Goal: Information Seeking & Learning: Find specific fact

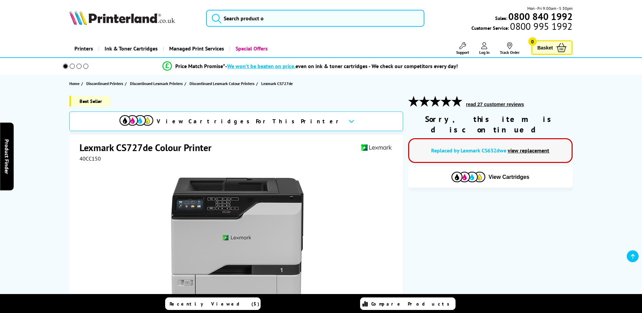
scroll to position [135, 0]
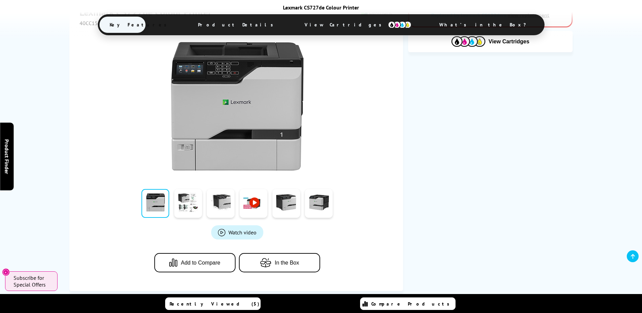
click at [344, 24] on span "View Cartridges" at bounding box center [357, 25] width 127 height 18
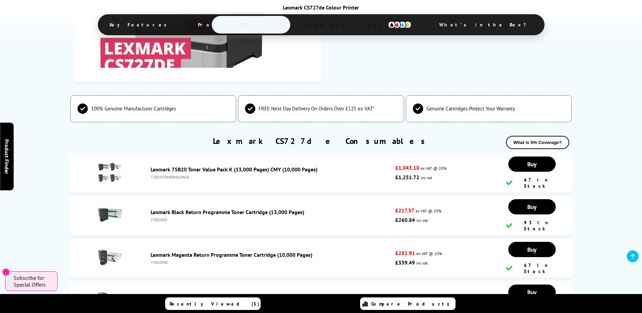
scroll to position [1359, 0]
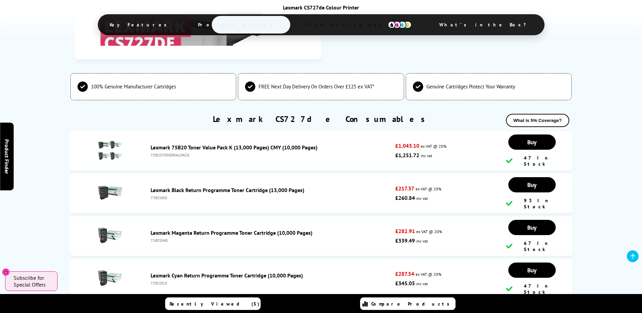
drag, startPoint x: 166, startPoint y: 189, endPoint x: 150, endPoint y: 192, distance: 16.8
click at [150, 192] on li "Lexmark Black Return Programme Toner Cartridge (13,000 Pages) 75B20K0 £217.37 e…" at bounding box center [320, 193] width 503 height 39
copy div "75B20K0"
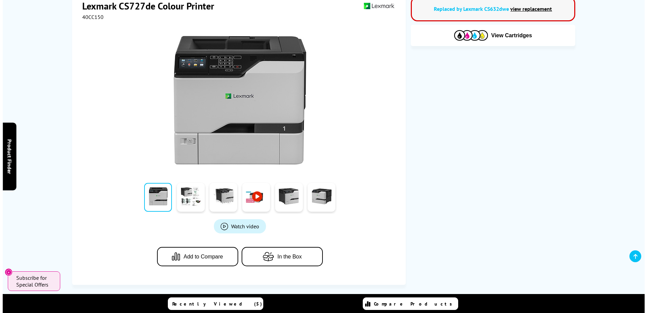
scroll to position [0, 0]
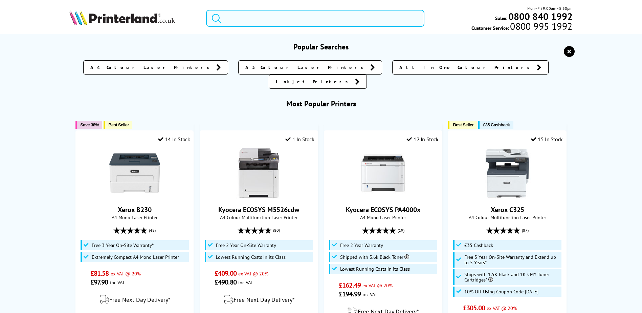
click at [254, 19] on input "search" at bounding box center [315, 18] width 218 height 17
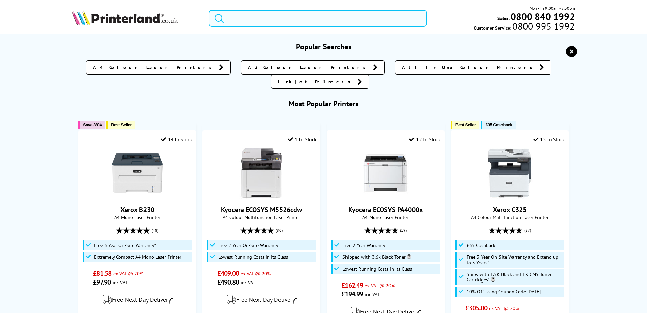
paste input "Lexmark MC2535"
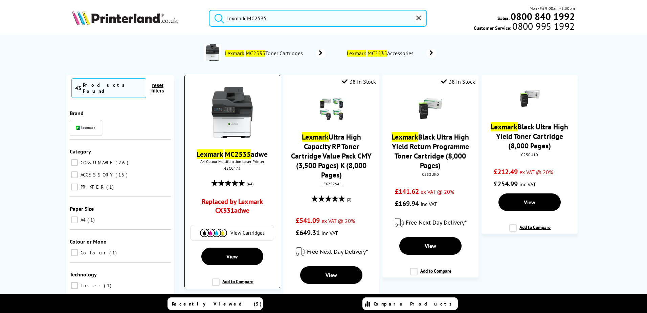
type input "Lexmark MC2535"
click at [238, 155] on mark "MC2535" at bounding box center [238, 153] width 26 height 9
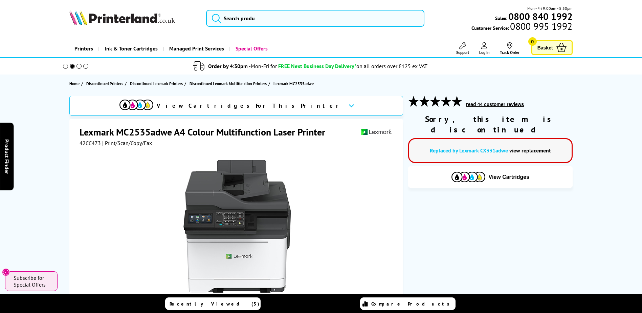
scroll to position [135, 0]
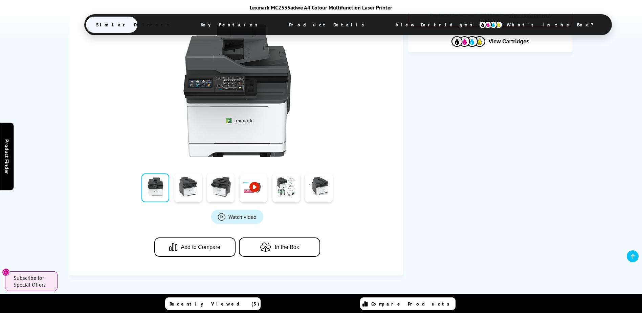
click at [385, 25] on span "View Cartridges" at bounding box center [437, 25] width 104 height 18
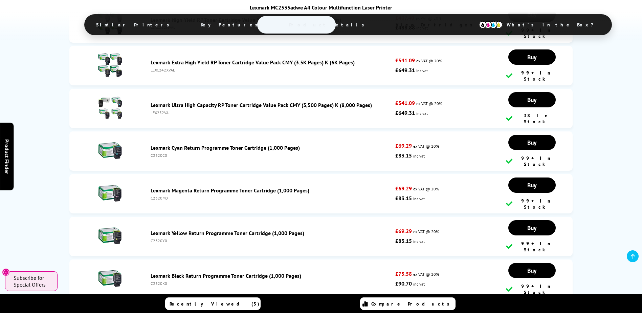
scroll to position [1936, 0]
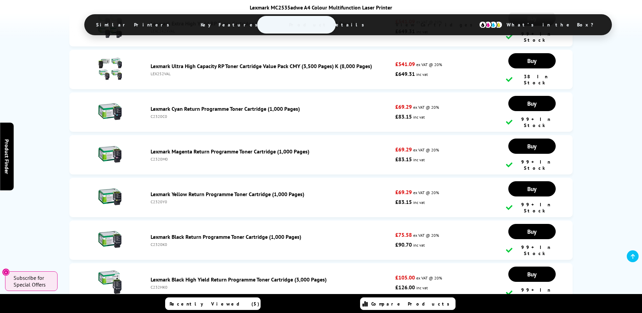
drag, startPoint x: 167, startPoint y: 159, endPoint x: 161, endPoint y: 159, distance: 6.1
click at [161, 199] on div "C2320Y0" at bounding box center [271, 201] width 241 height 5
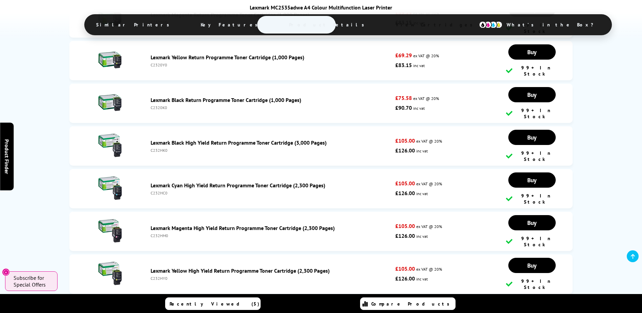
scroll to position [2105, 0]
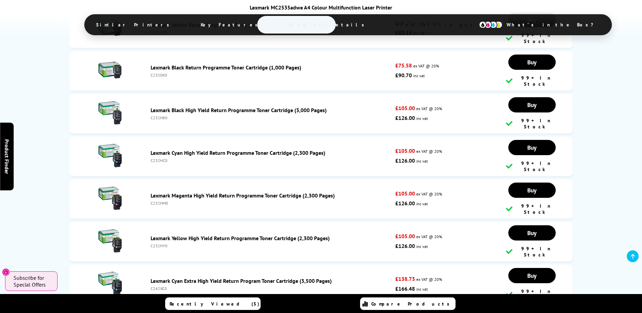
drag, startPoint x: 170, startPoint y: 176, endPoint x: 151, endPoint y: 175, distance: 19.3
click at [151, 243] on div "C232HY0" at bounding box center [271, 245] width 241 height 5
copy div "C232HY0"
